Goal: Information Seeking & Learning: Find specific page/section

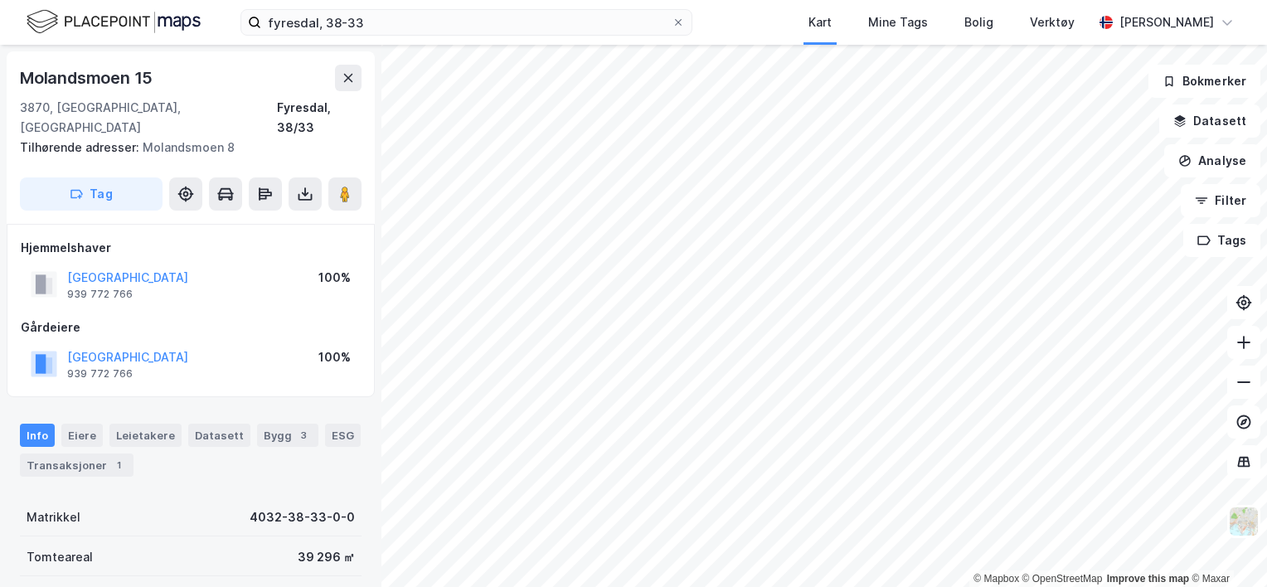
click at [117, 32] on img at bounding box center [114, 21] width 174 height 29
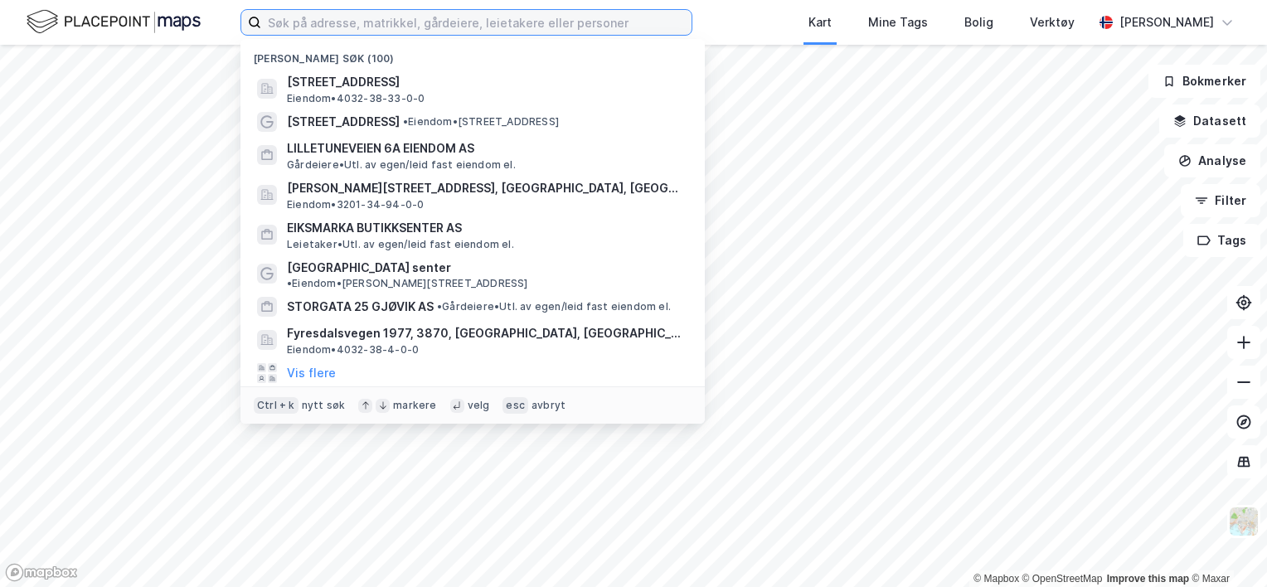
click at [351, 22] on input at bounding box center [476, 22] width 430 height 25
paste input "Otiumpluss Lyngen Omsorg AS"
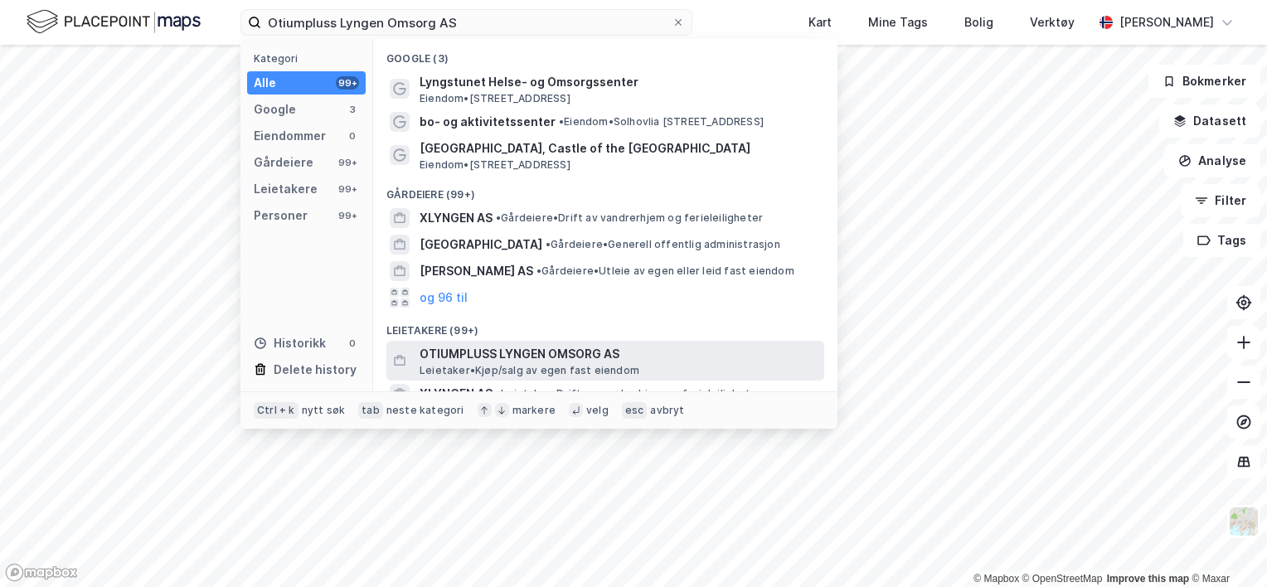
click at [503, 348] on span "OTIUMPLUSS LYNGEN OMSORG AS" at bounding box center [619, 354] width 398 height 20
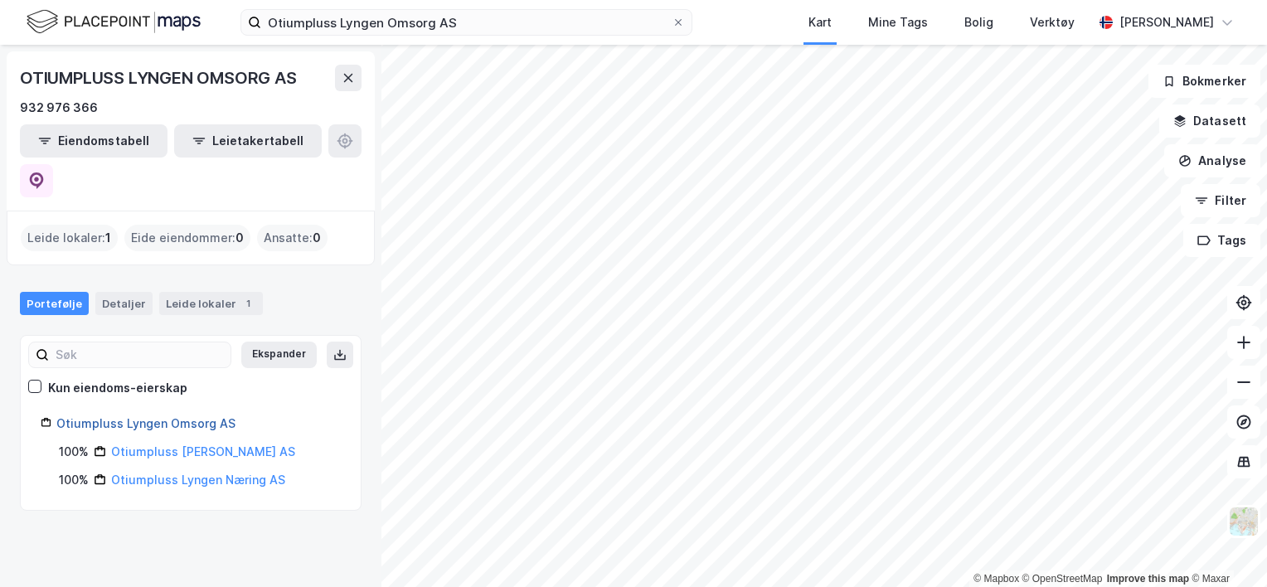
click at [186, 416] on link "Otiumpluss Lyngen Omsorg AS" at bounding box center [145, 423] width 179 height 14
click at [171, 416] on link "Otiumpluss Lyngen Omsorg AS" at bounding box center [145, 423] width 179 height 14
click at [197, 444] on link "Otiumpluss [PERSON_NAME] AS" at bounding box center [203, 451] width 184 height 14
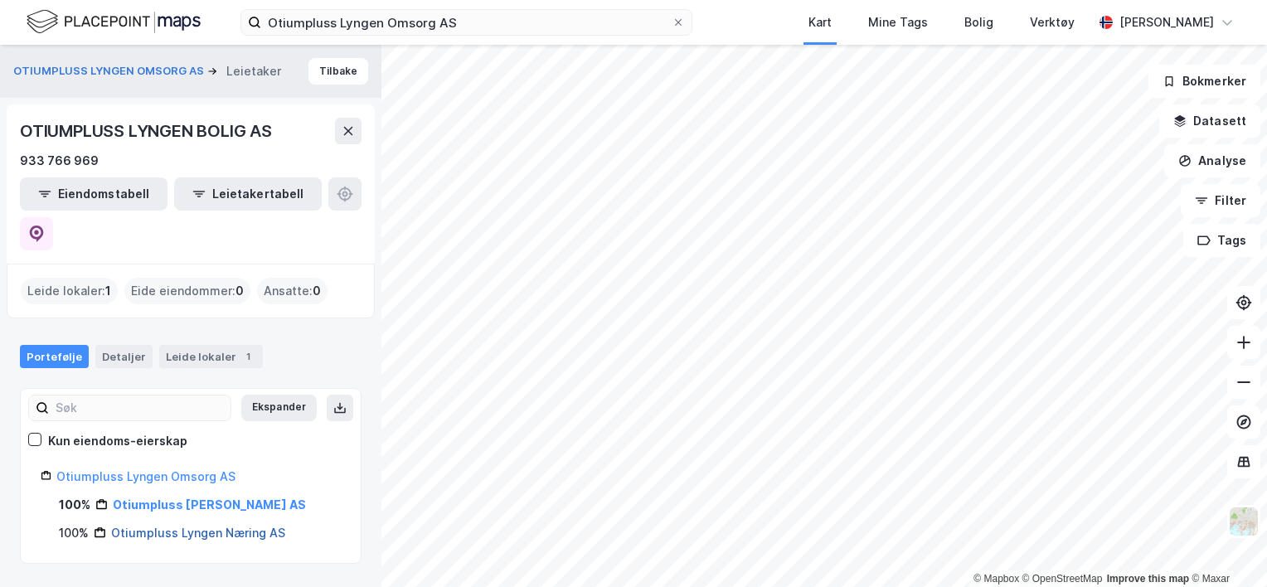
click at [219, 526] on link "Otiumpluss Lyngen Næring AS" at bounding box center [198, 533] width 174 height 14
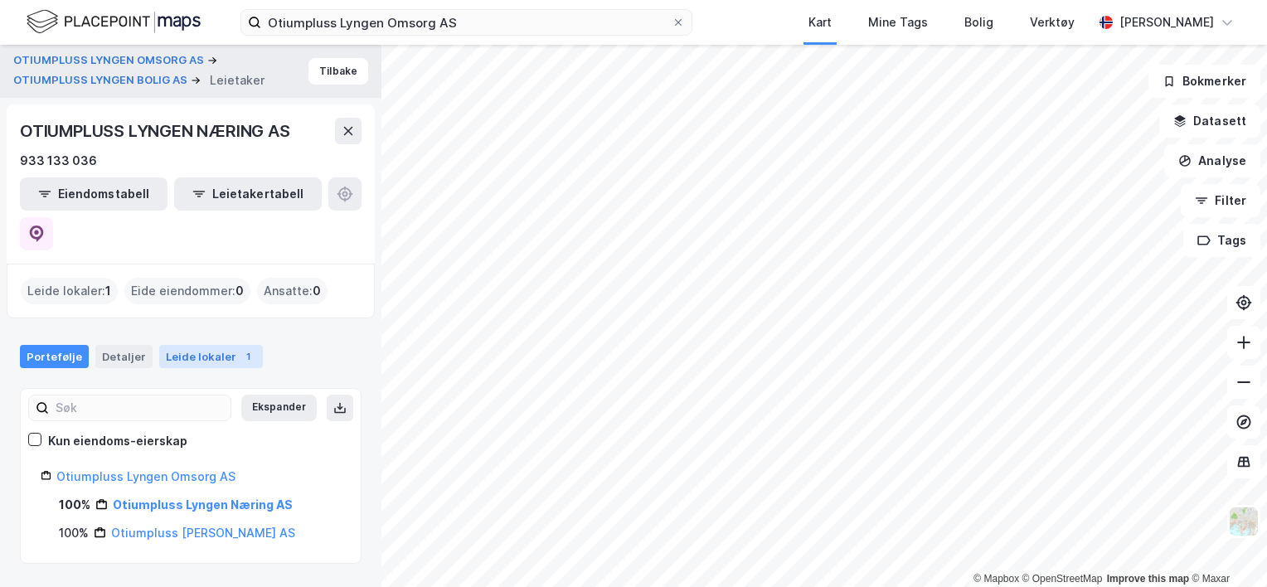
click at [213, 345] on div "Leide lokaler 1" at bounding box center [211, 356] width 104 height 23
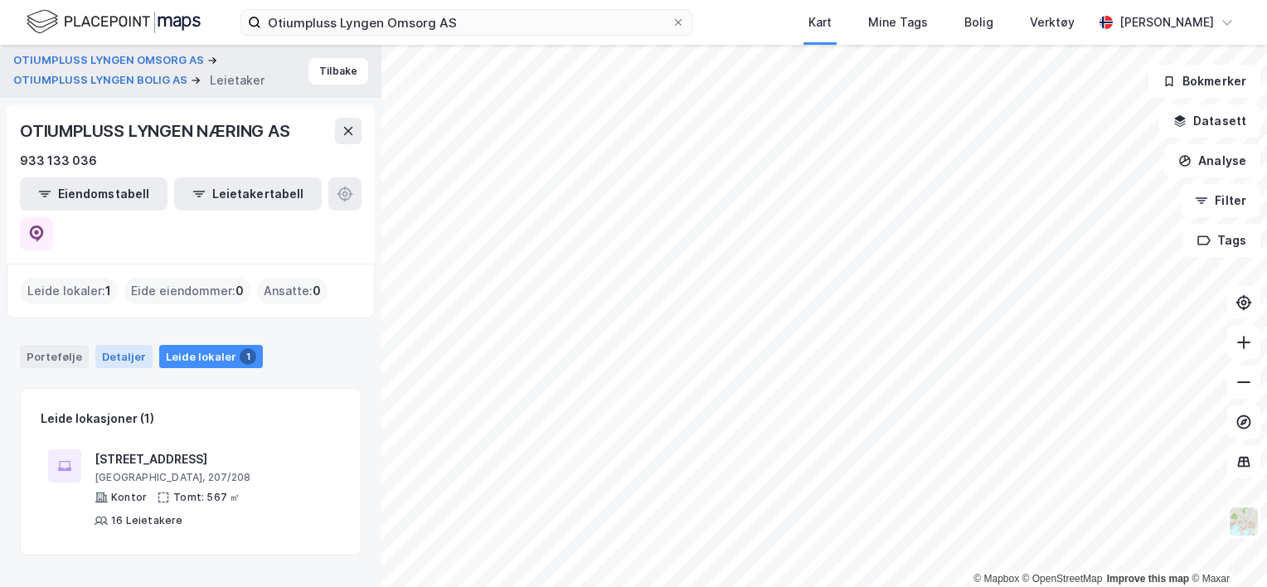
click at [121, 345] on div "Detaljer" at bounding box center [123, 356] width 57 height 23
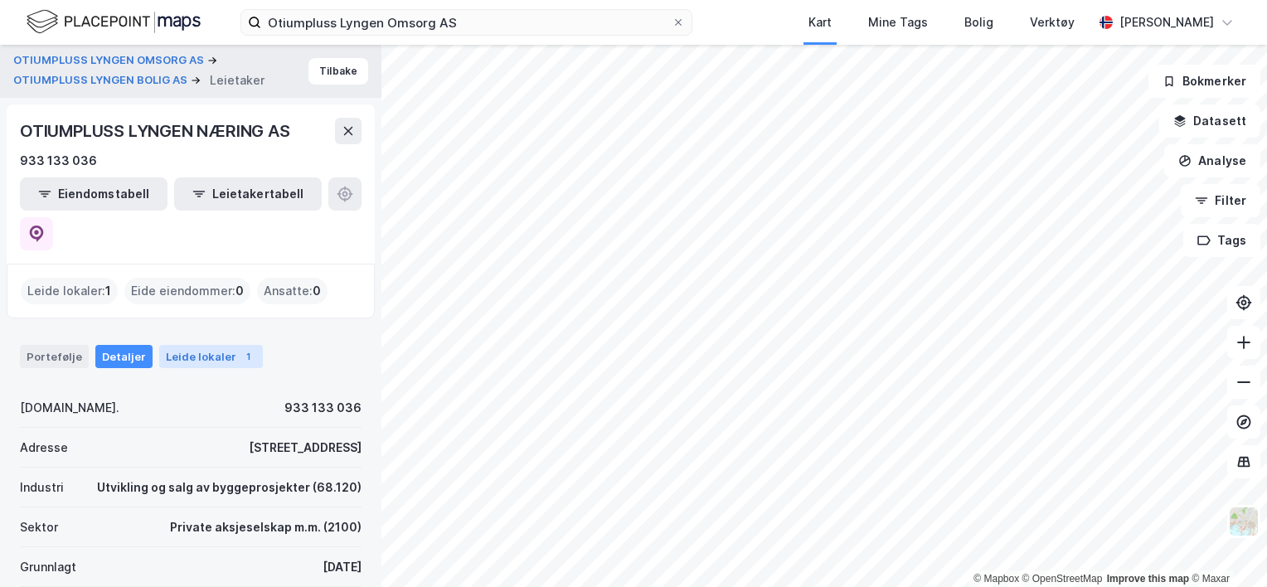
click at [180, 345] on div "Leide lokaler 1" at bounding box center [211, 356] width 104 height 23
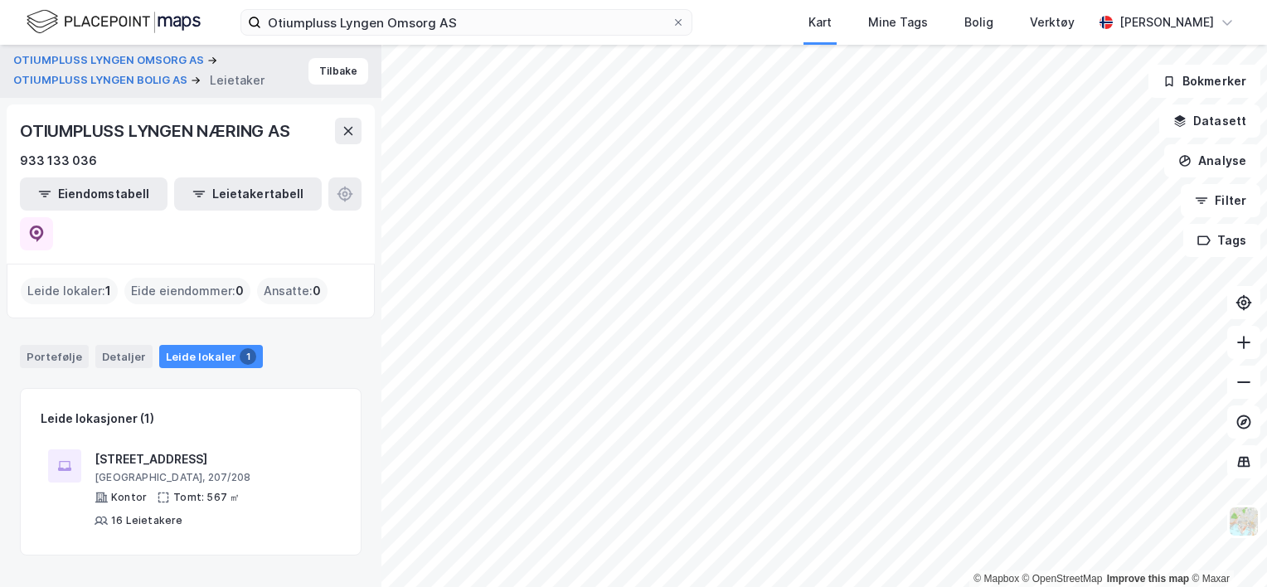
click at [95, 278] on div "Leide lokaler : 1" at bounding box center [69, 291] width 97 height 27
click at [90, 278] on div "Leide lokaler : 1" at bounding box center [69, 291] width 97 height 27
click at [168, 278] on div "Eide eiendommer : 0" at bounding box center [187, 291] width 126 height 27
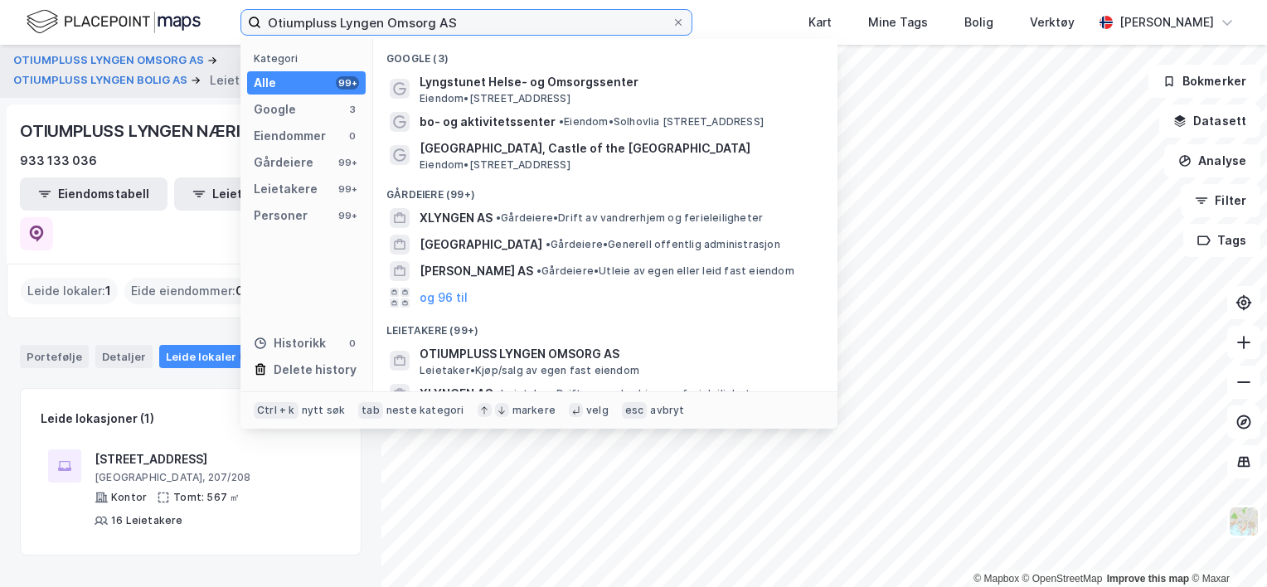
click at [481, 19] on input "Otiumpluss Lyngen Omsorg AS" at bounding box center [466, 22] width 410 height 25
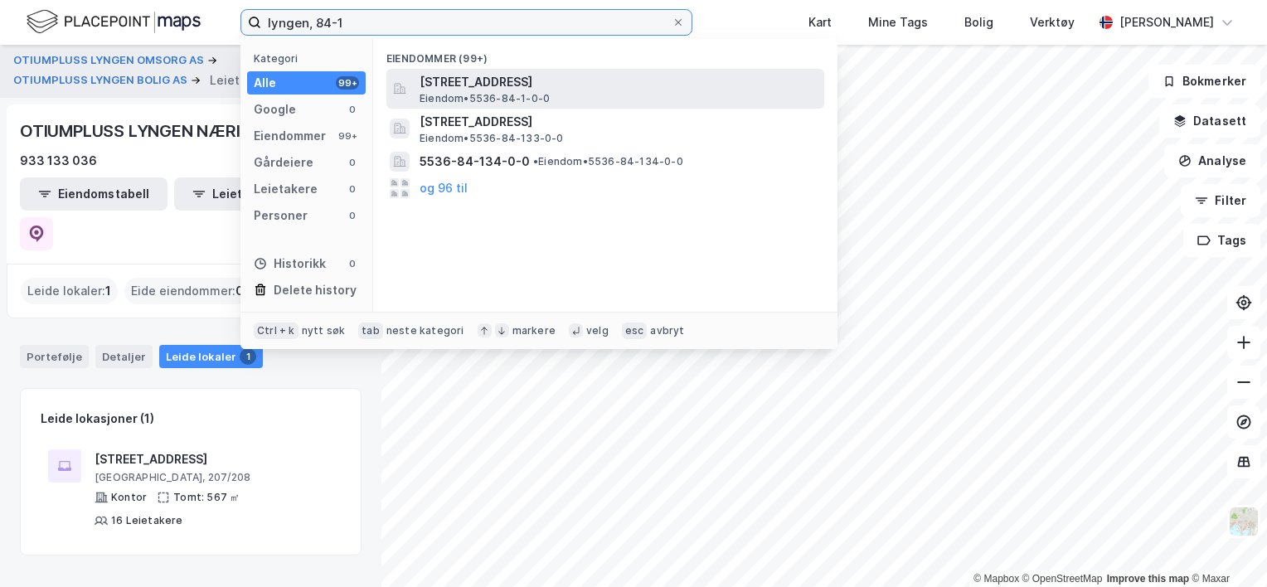
type input "lyngen, 84-1"
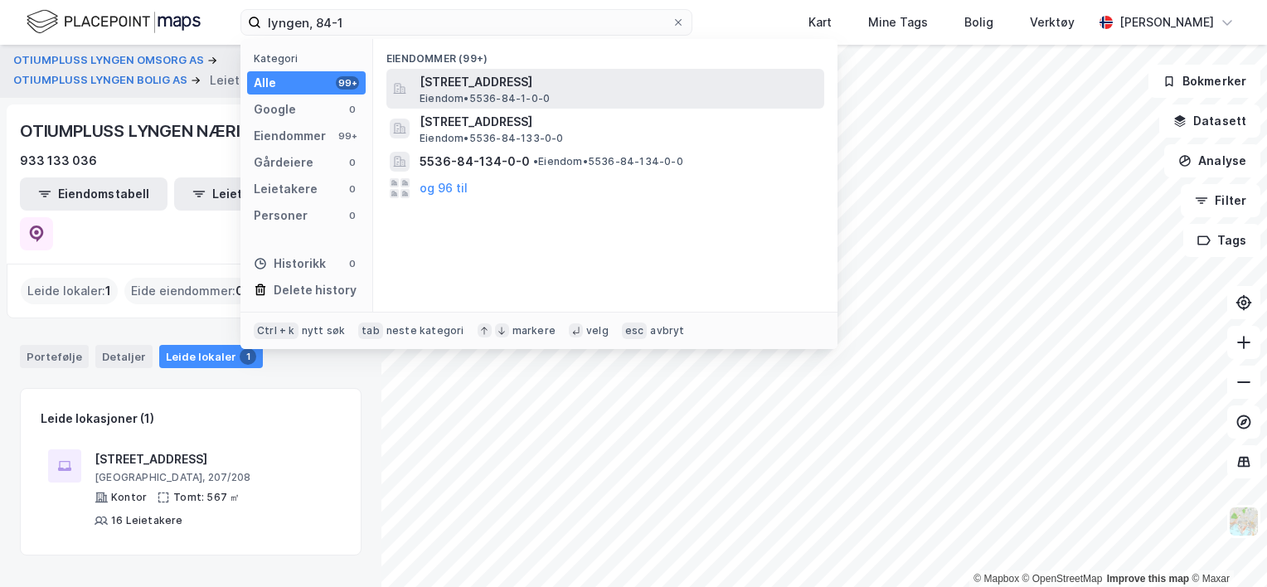
click at [523, 80] on span "[STREET_ADDRESS]" at bounding box center [619, 82] width 398 height 20
